Goal: Task Accomplishment & Management: Manage account settings

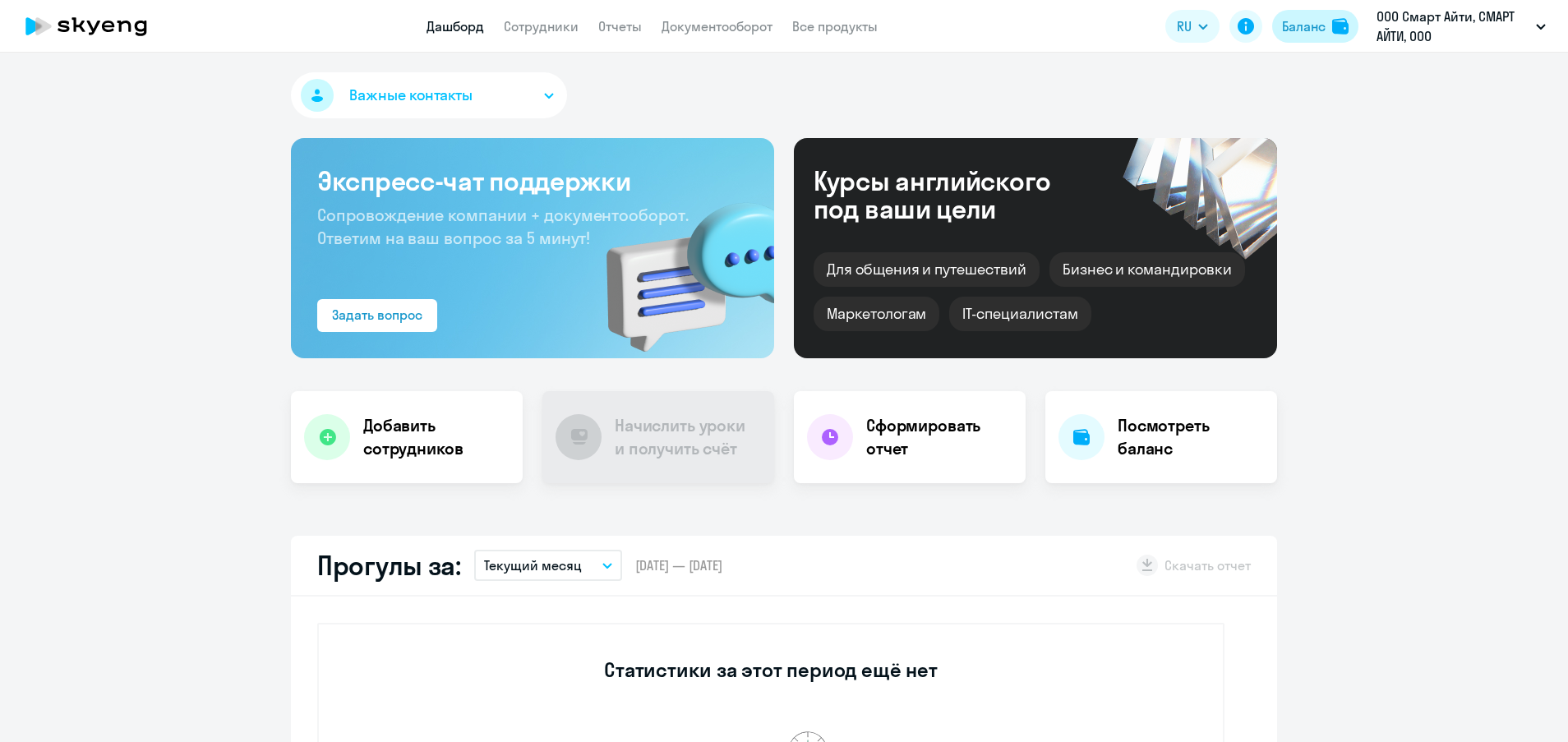
click at [1321, 30] on div "Баланс" at bounding box center [1304, 26] width 43 height 20
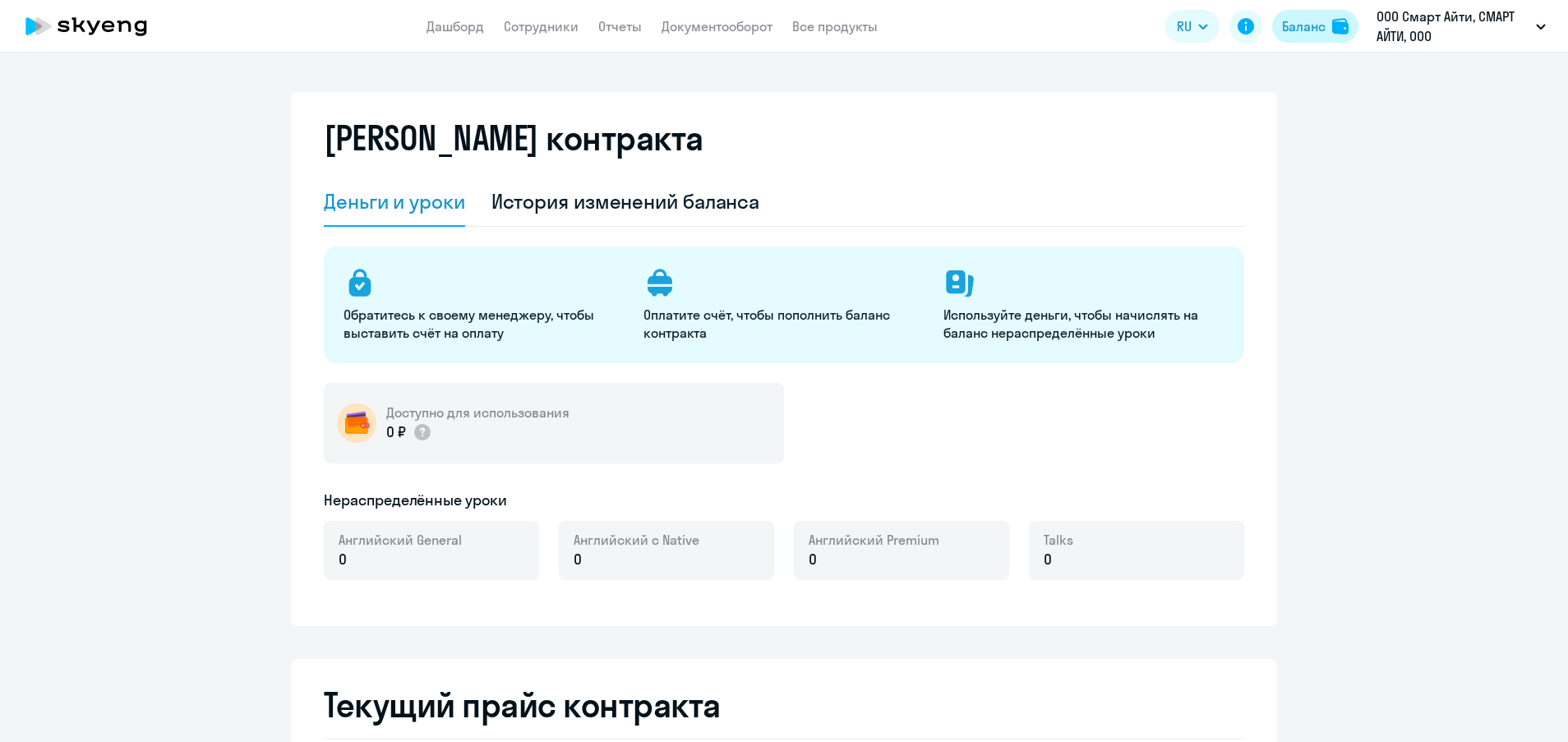
select select "english_adult_not_native_speaker"
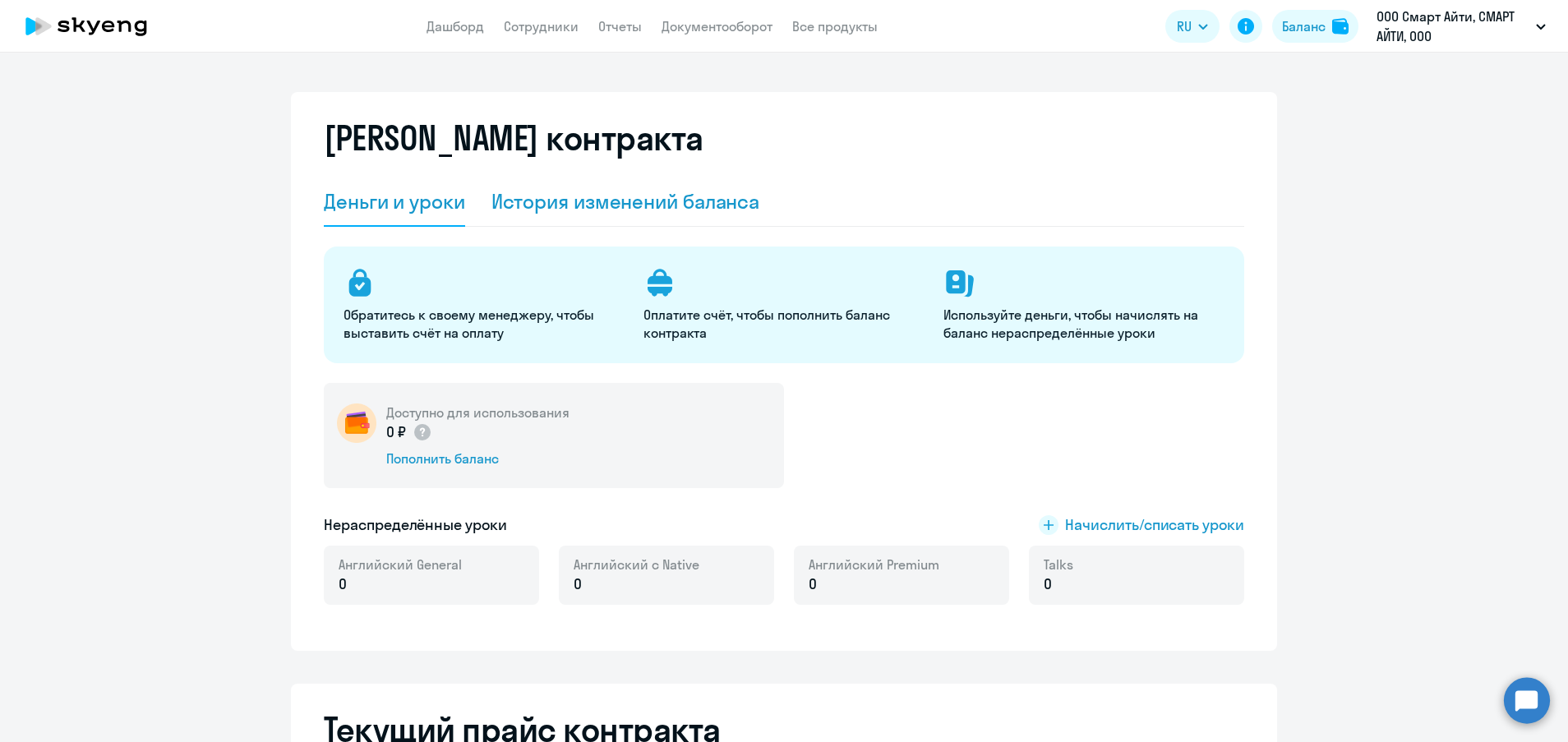
click at [675, 203] on div "История изменений баланса" at bounding box center [625, 201] width 269 height 26
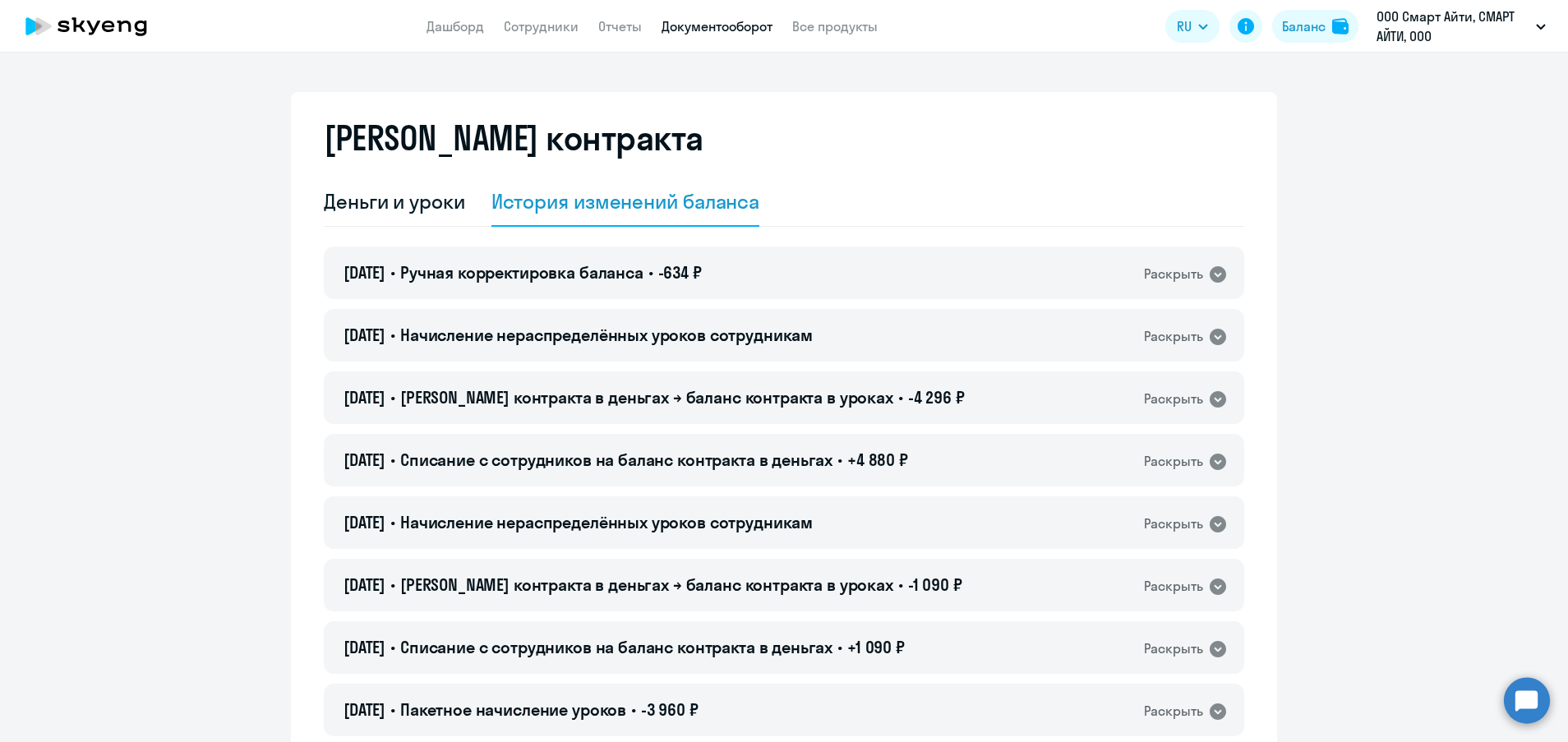
click at [679, 26] on link "Документооборот" at bounding box center [717, 26] width 111 height 16
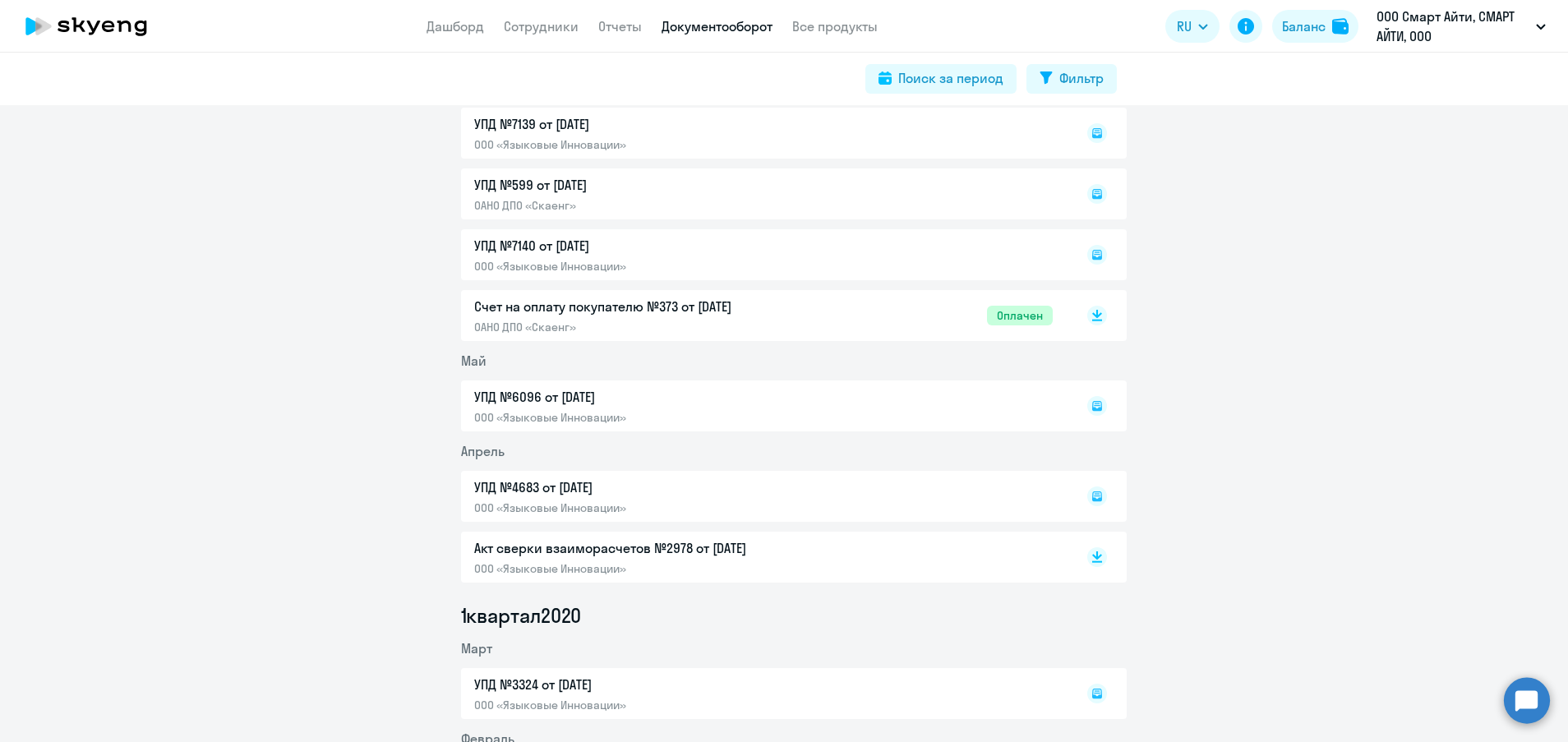
scroll to position [9720, 0]
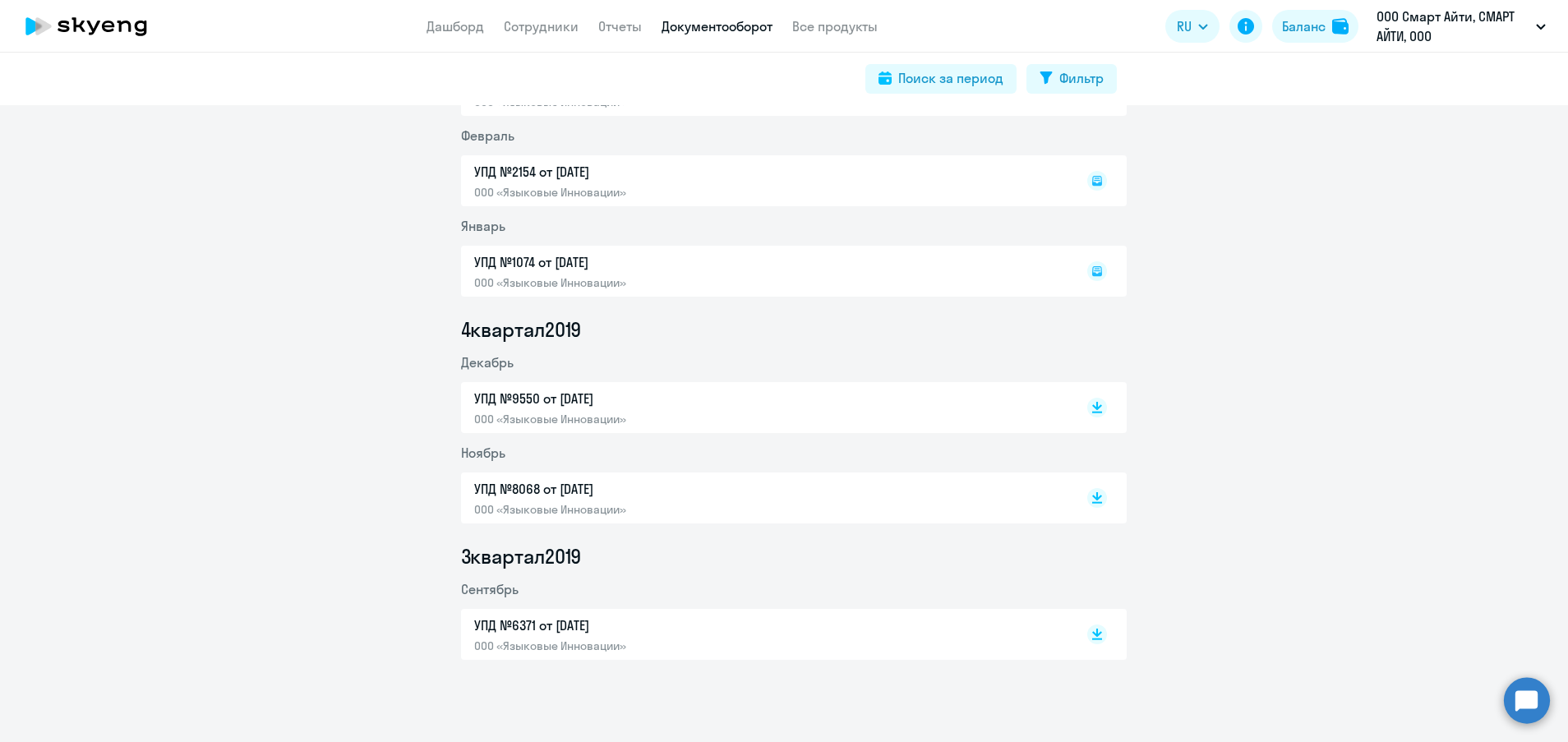
click at [816, 645] on div "УПД №6371 от [DATE] ООО «Языковые Инновации»" at bounding box center [763, 635] width 579 height 38
click at [581, 505] on p "ООО «Языковые Инновации»" at bounding box center [646, 509] width 345 height 15
click at [1396, 24] on p "ООО Смарт Айти, СМАРТ АЙТИ, ООО" at bounding box center [1453, 27] width 152 height 40
click at [1324, 25] on div "Баланс" at bounding box center [1304, 26] width 43 height 20
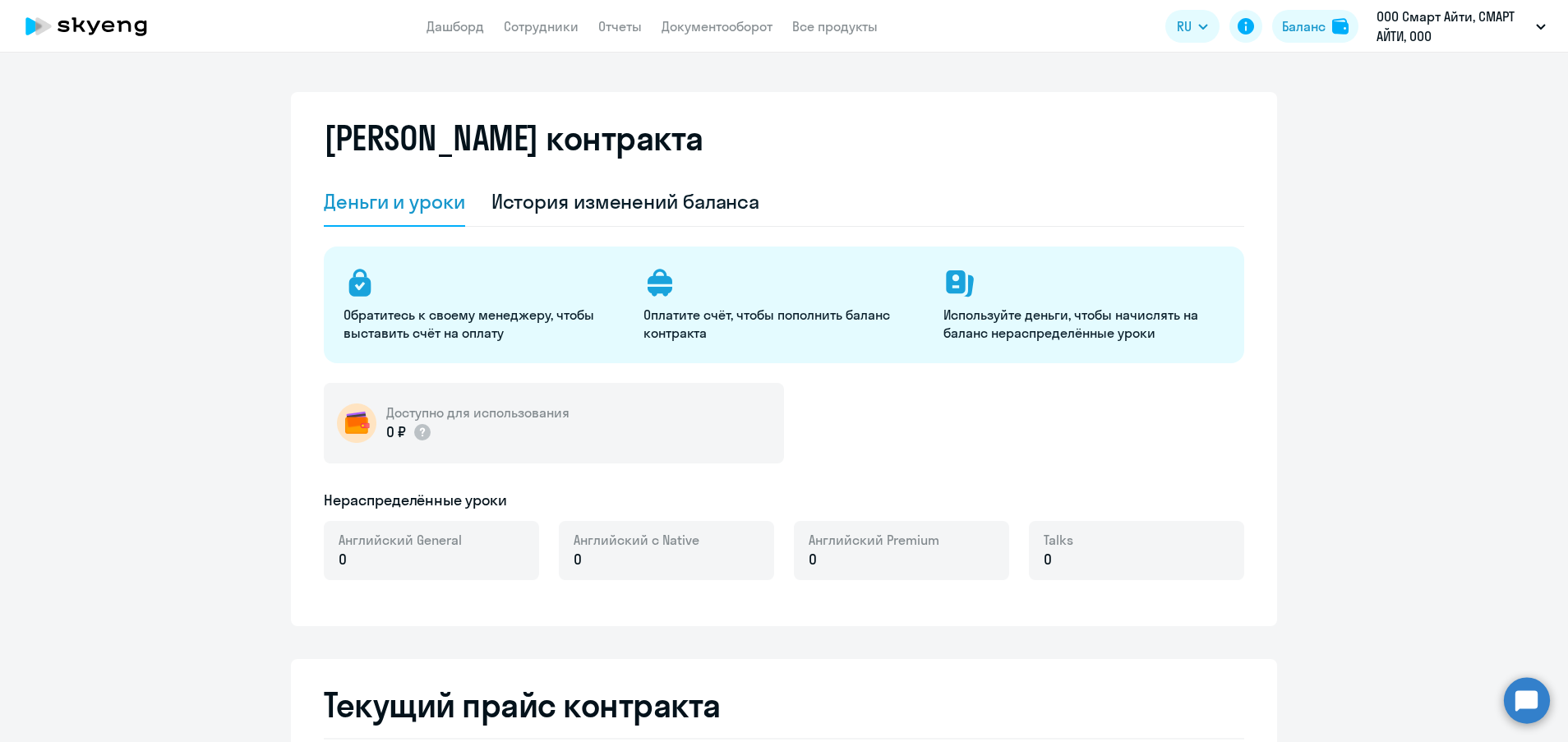
select select "english_adult_not_native_speaker"
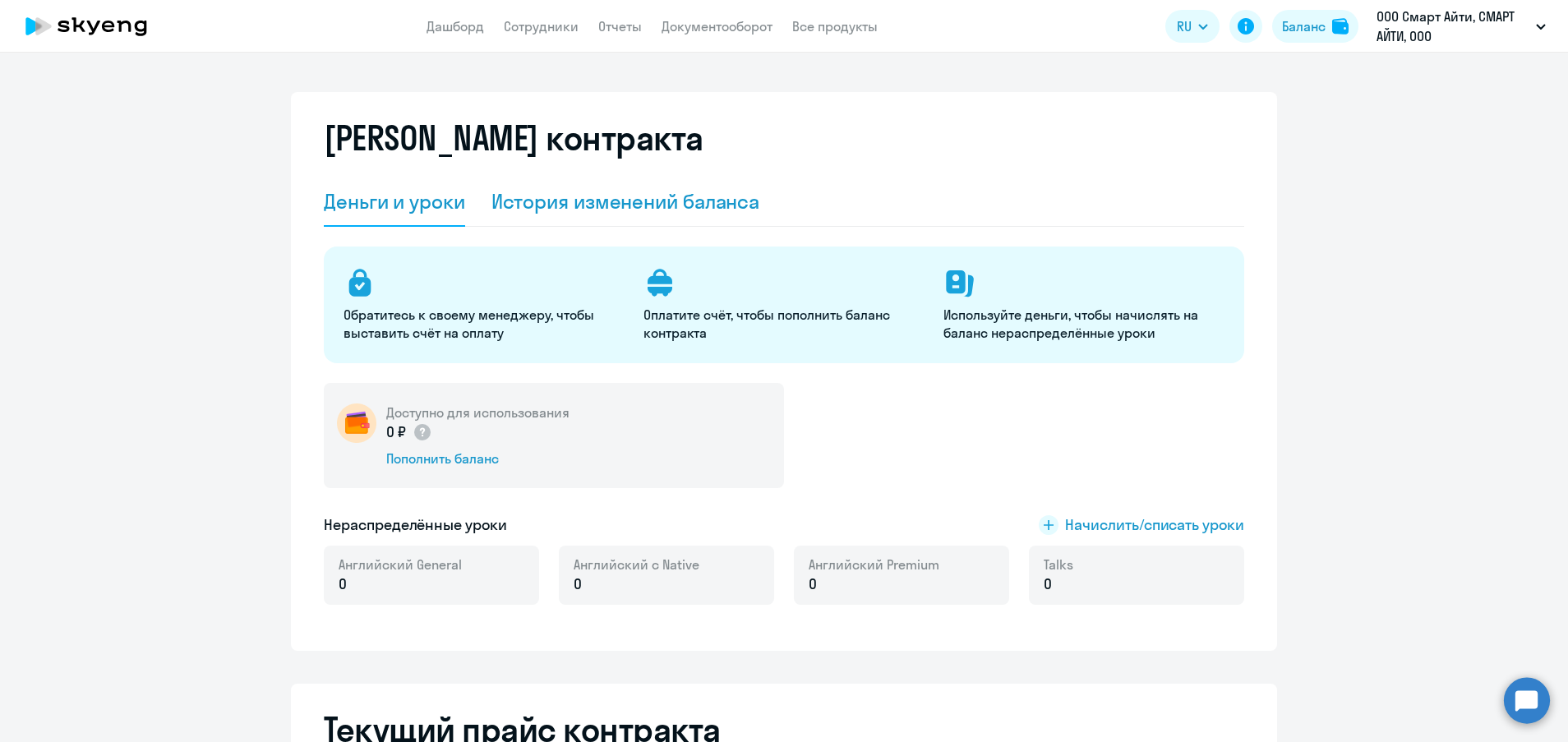
click at [746, 203] on div "История изменений баланса" at bounding box center [625, 201] width 269 height 26
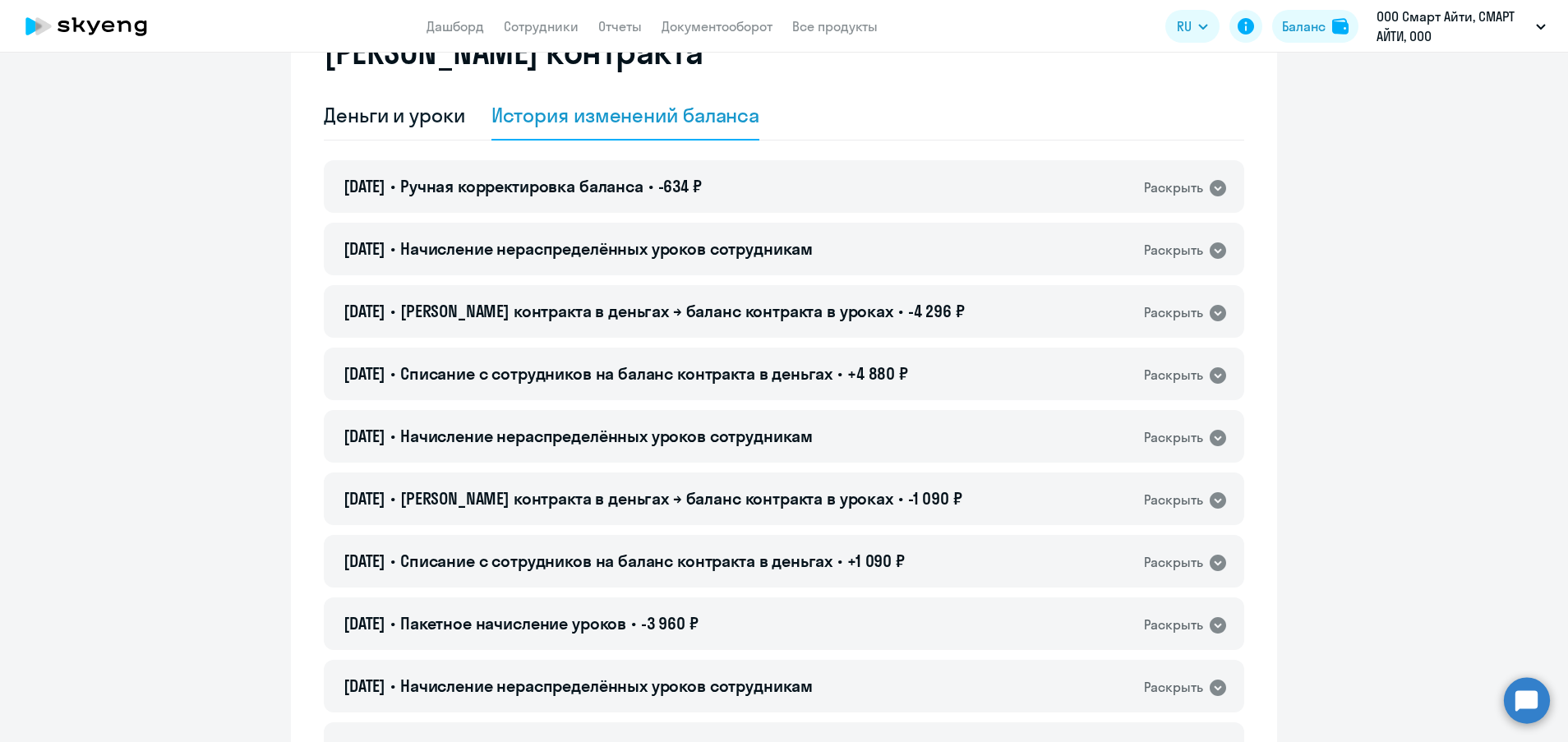
scroll to position [123, 0]
